Goal: Information Seeking & Learning: Learn about a topic

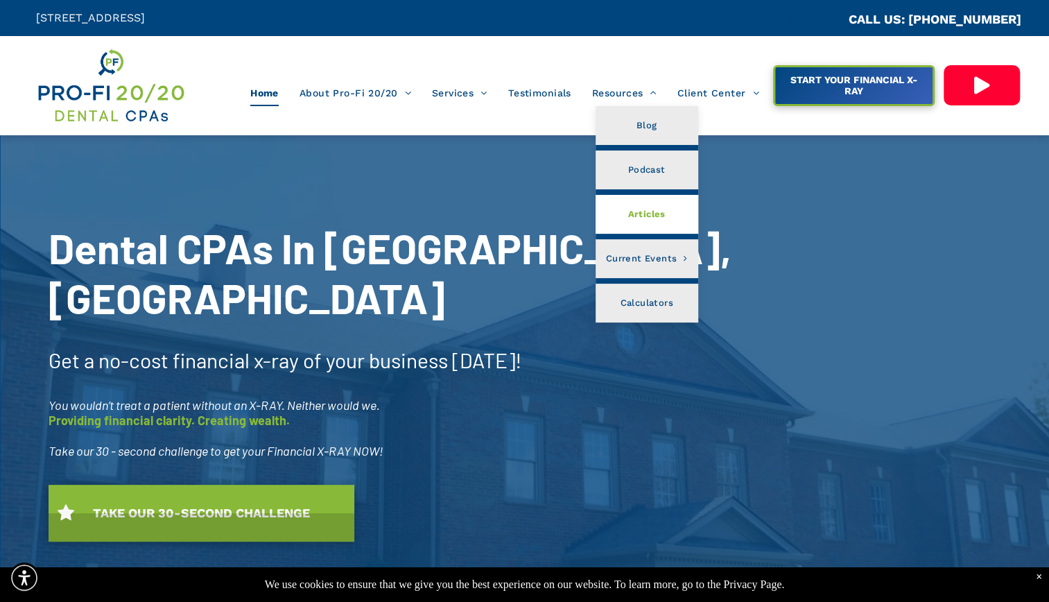
click at [629, 215] on span "Articles" at bounding box center [646, 214] width 37 height 18
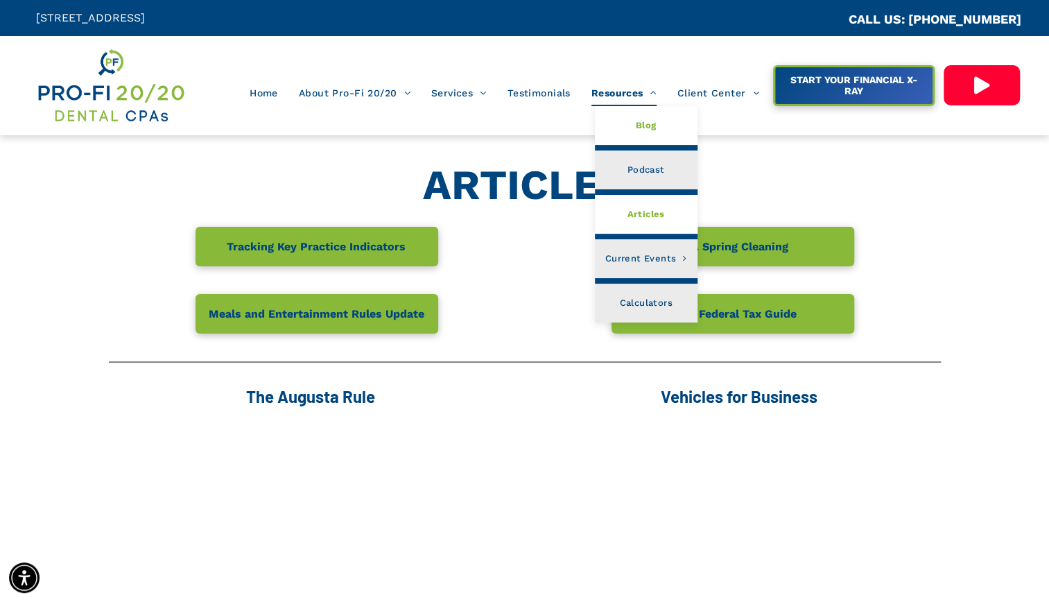
click at [652, 128] on span "Blog" at bounding box center [646, 125] width 21 height 18
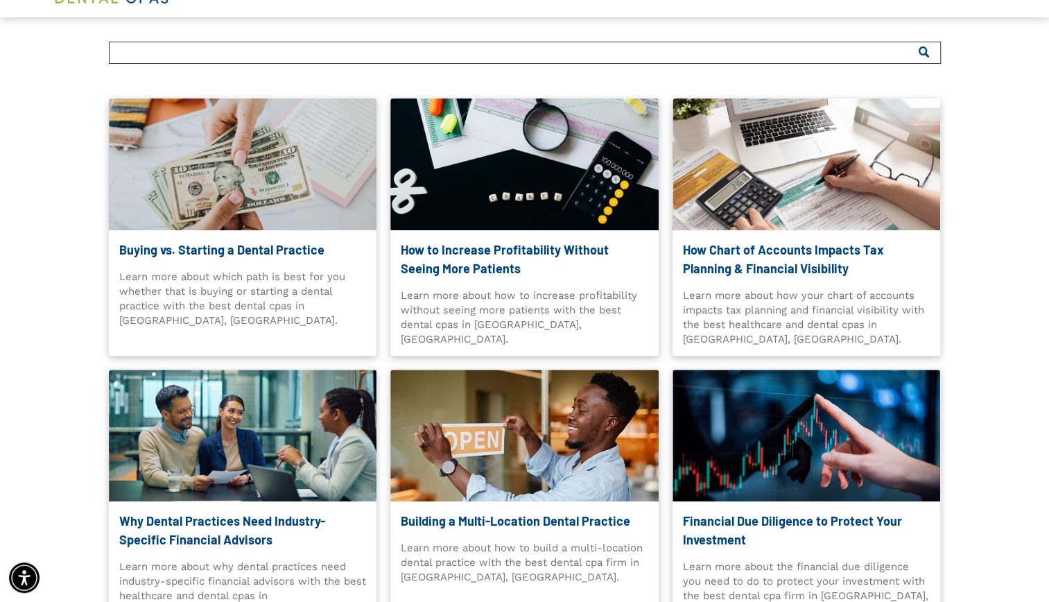
scroll to position [121, 0]
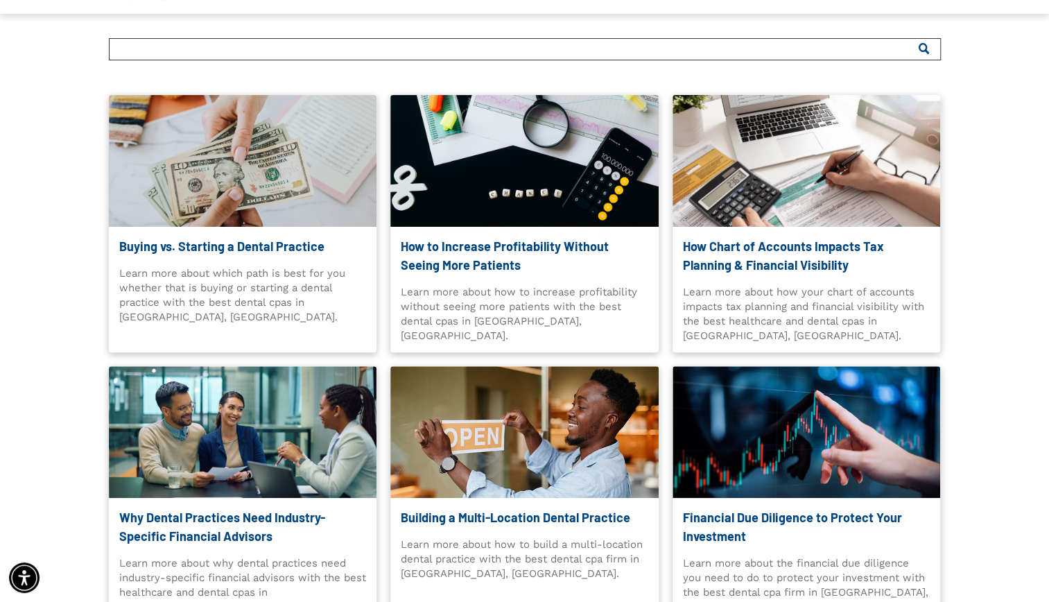
click at [774, 269] on link "How Chart of Accounts Impacts Tax Planning & Financial Visibility" at bounding box center [806, 255] width 247 height 37
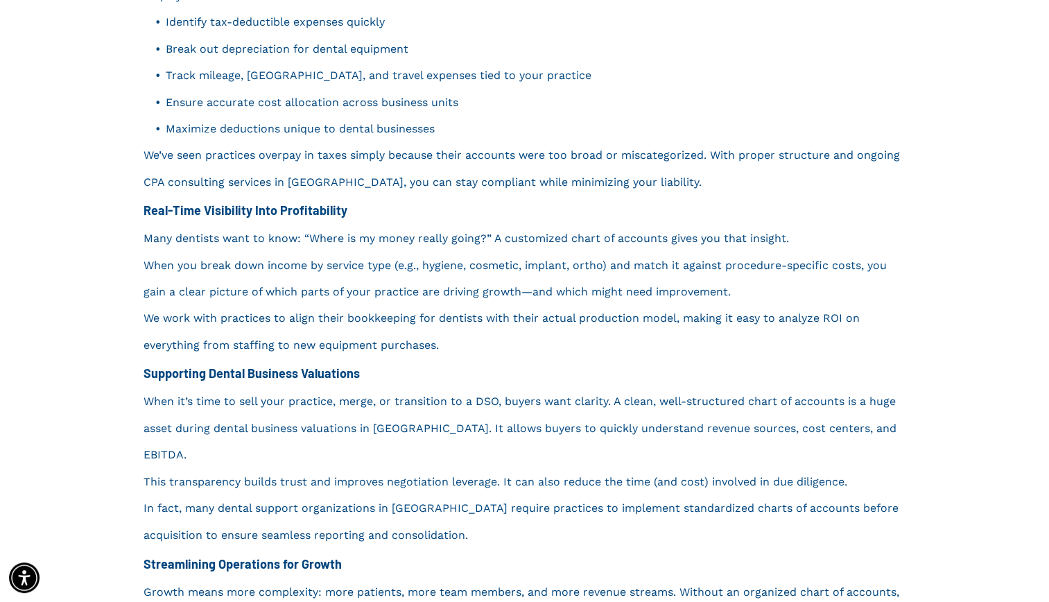
scroll to position [1052, 0]
